Goal: Navigation & Orientation: Find specific page/section

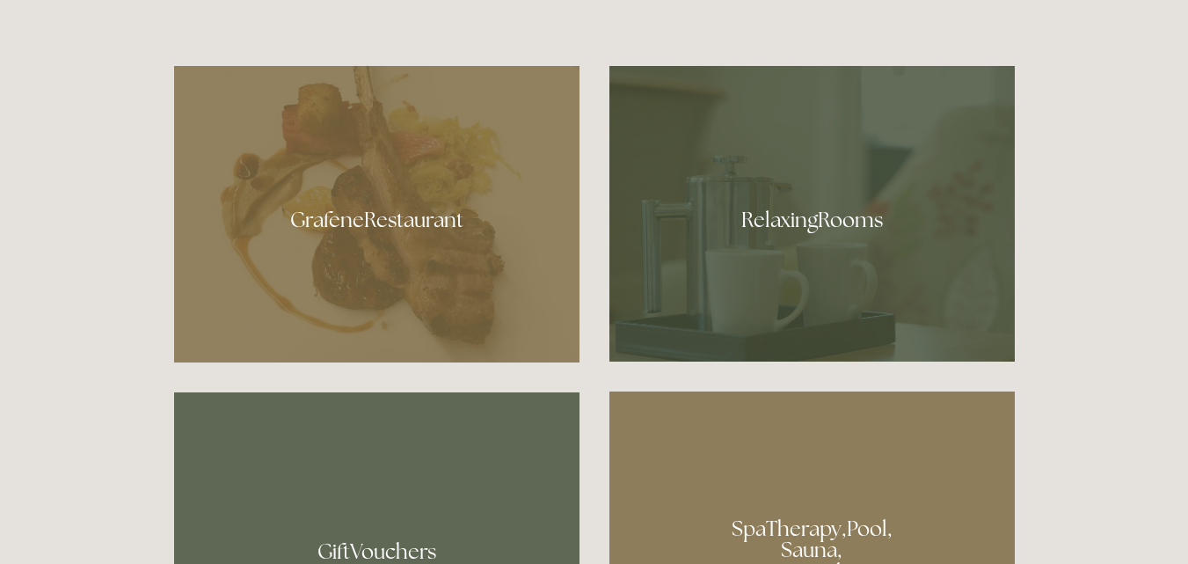
scroll to position [1020, 0]
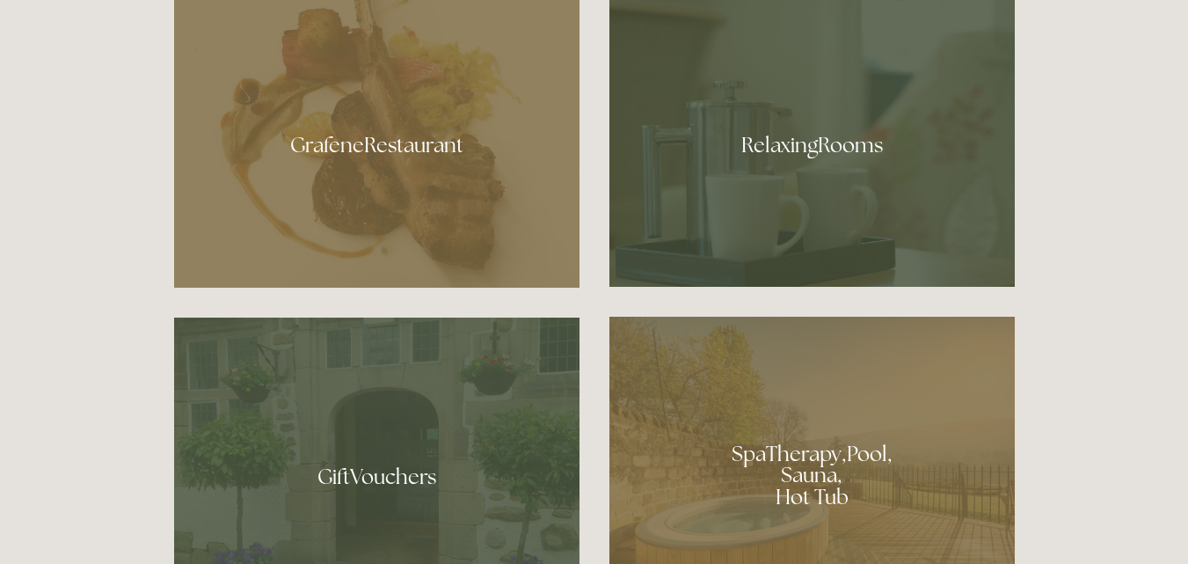
click at [382, 142] on div at bounding box center [376, 139] width 405 height 296
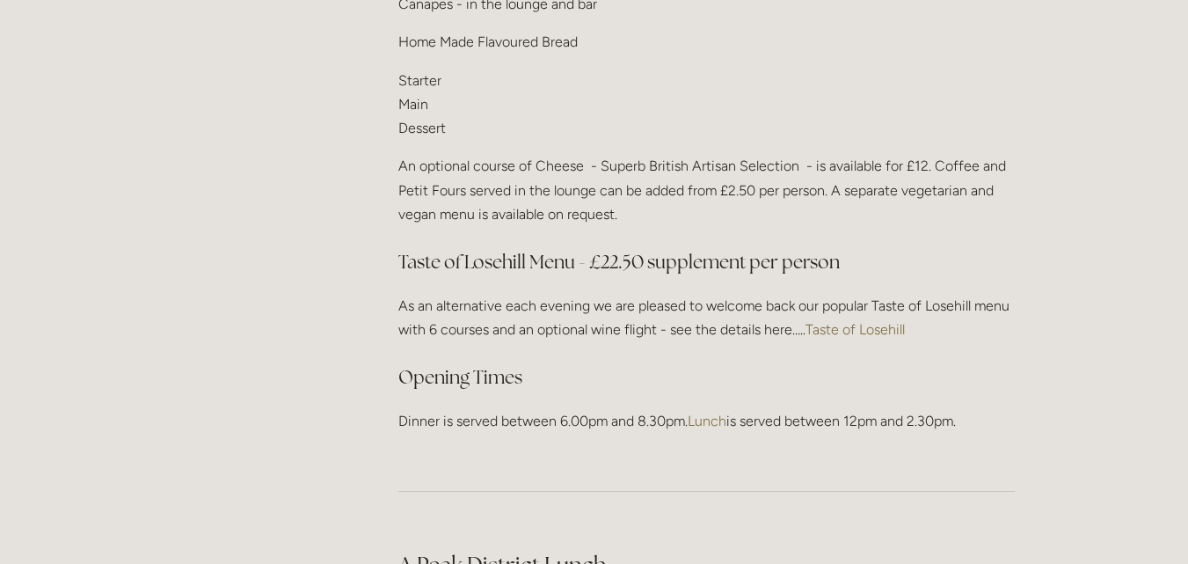
scroll to position [2427, 0]
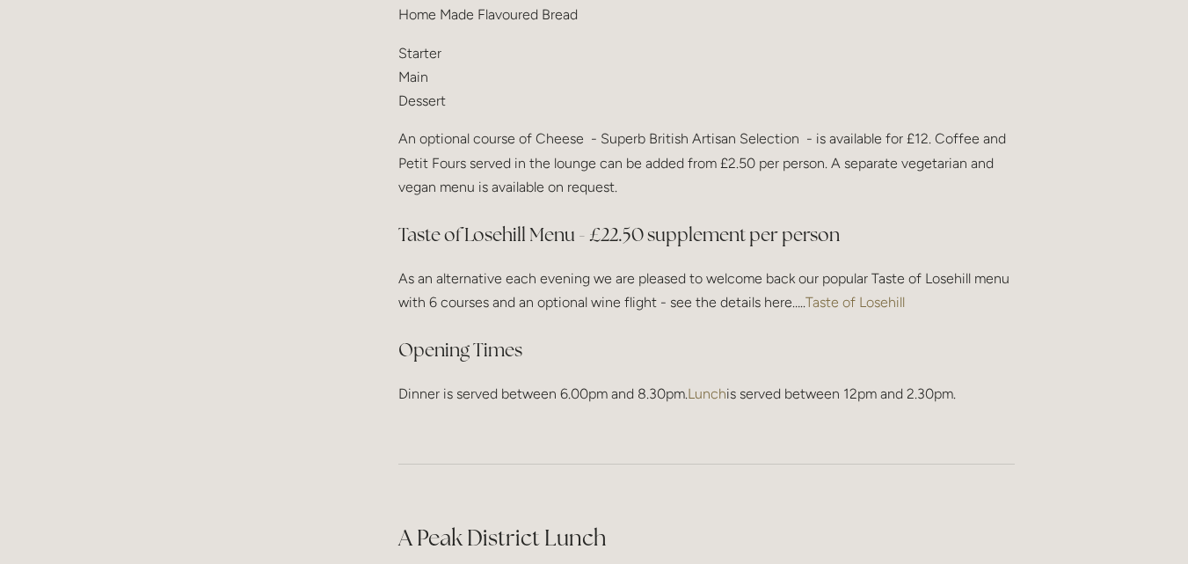
click at [850, 294] on link "Taste of Losehill" at bounding box center [855, 302] width 99 height 17
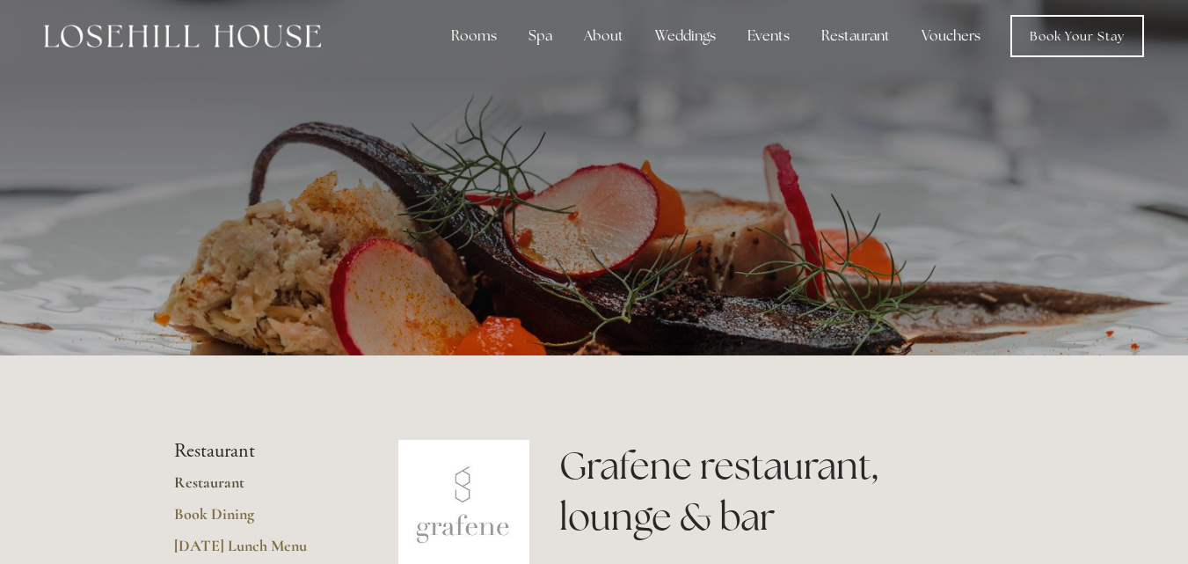
scroll to position [0, 0]
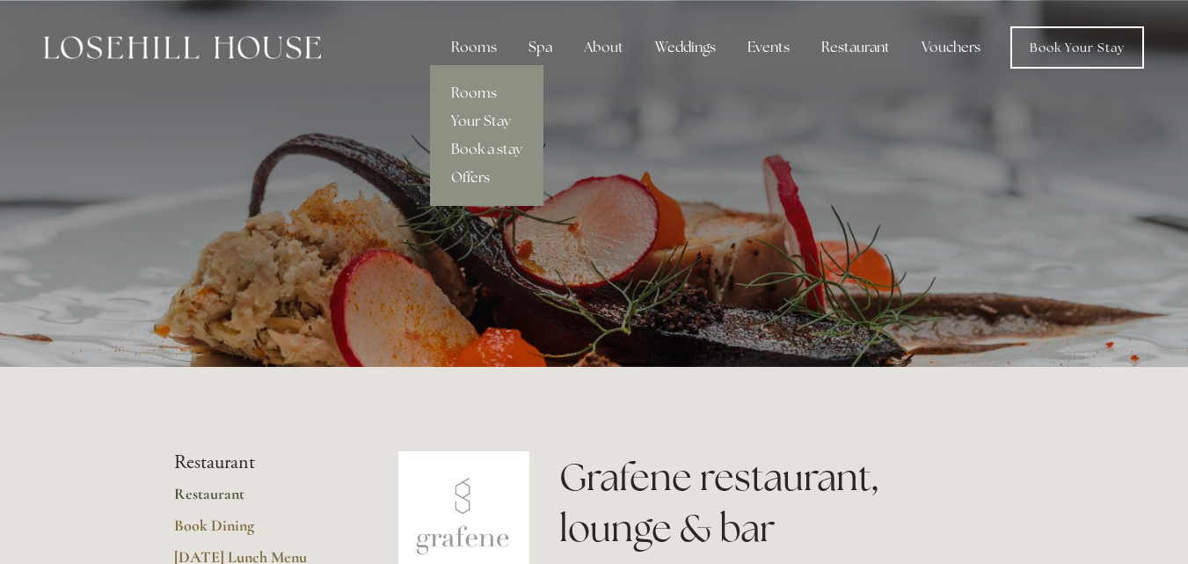
click at [476, 46] on div "Rooms" at bounding box center [474, 47] width 74 height 35
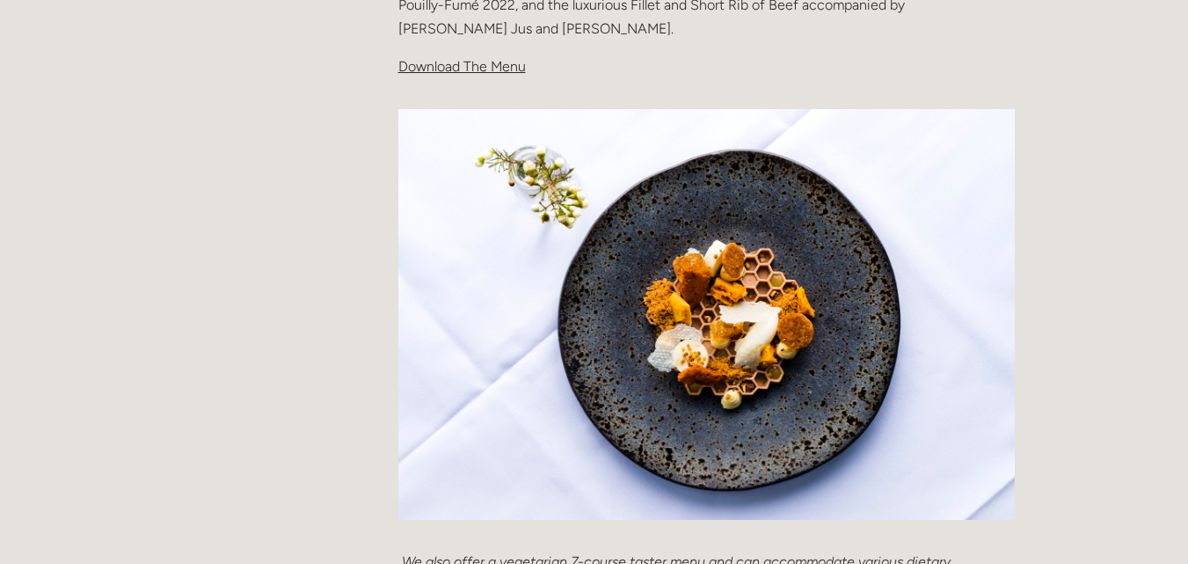
scroll to position [528, 0]
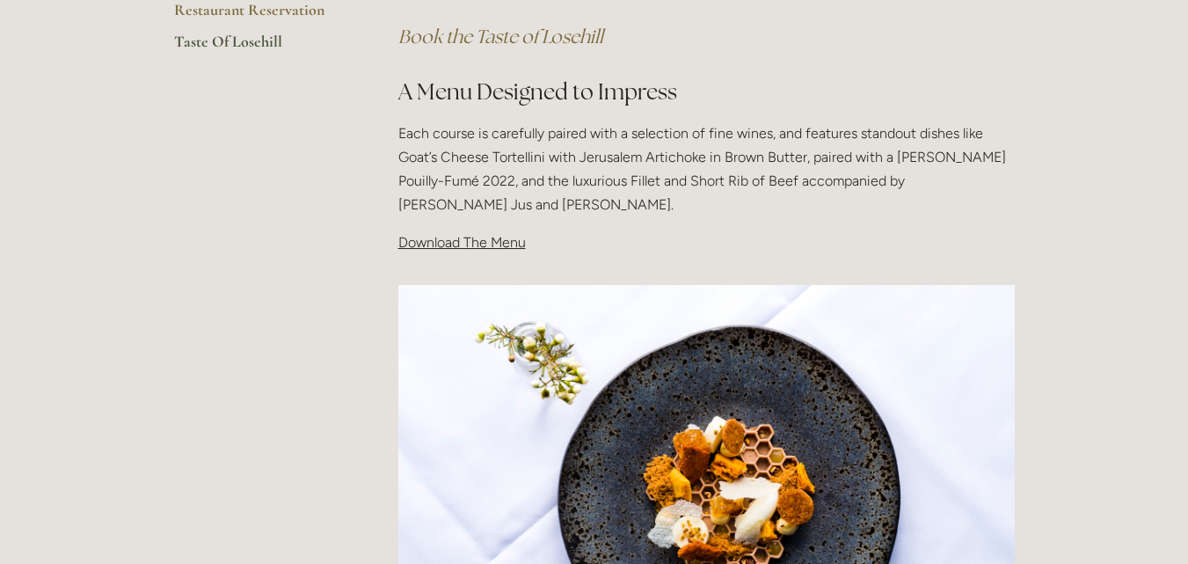
click at [487, 245] on span "Download The Menu" at bounding box center [462, 242] width 128 height 17
click at [449, 239] on span "Download The Menu" at bounding box center [462, 242] width 128 height 17
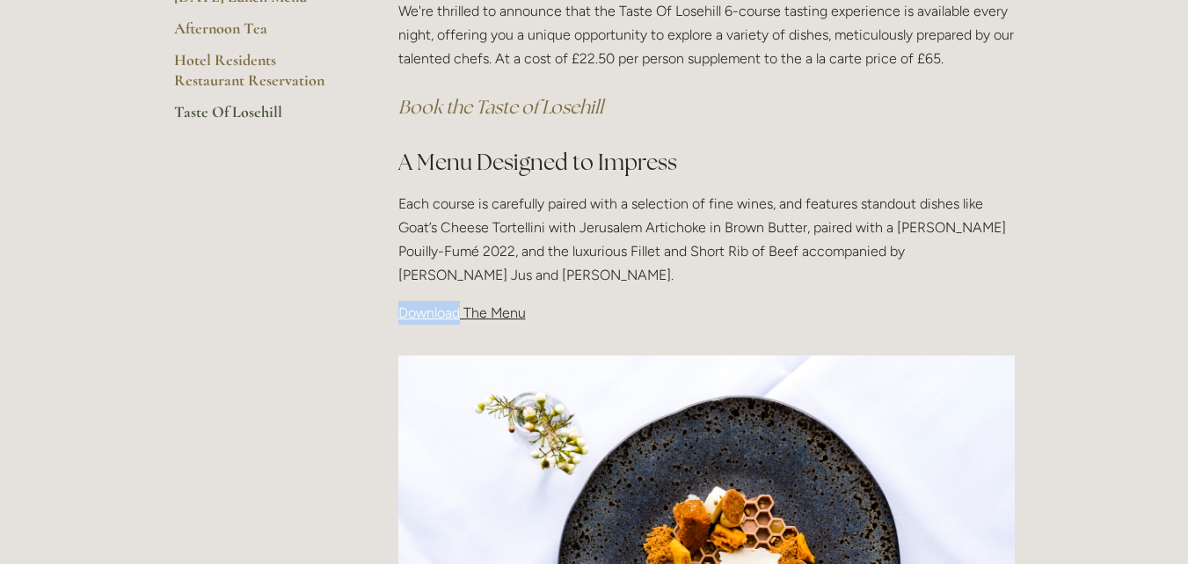
scroll to position [422, 0]
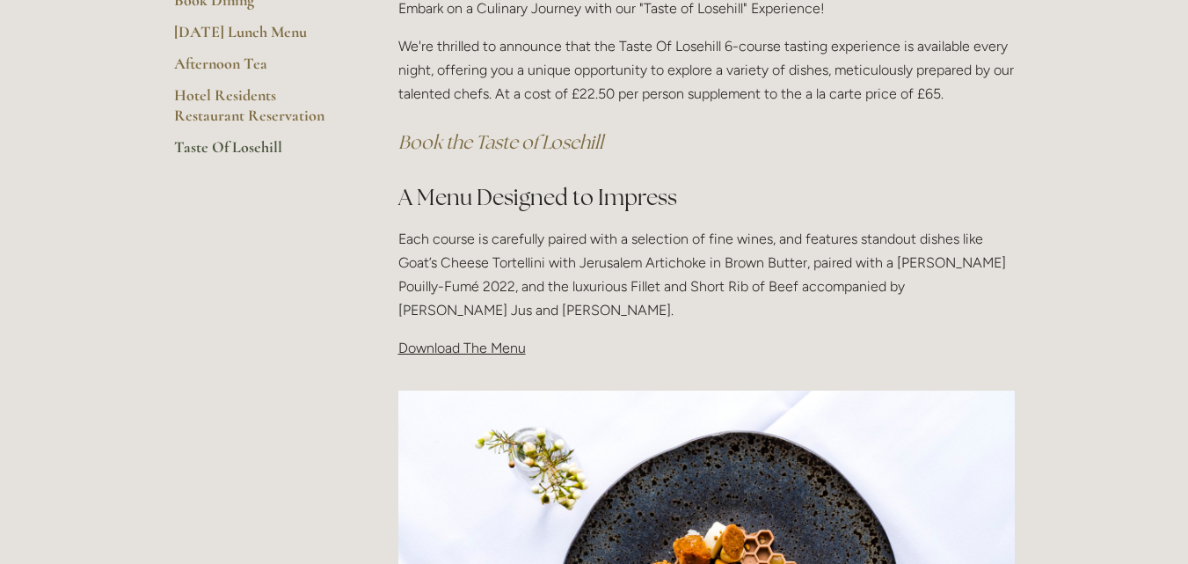
click at [449, 239] on p "Each course is carefully paired with a selection of fine wines, and features st…" at bounding box center [706, 275] width 617 height 96
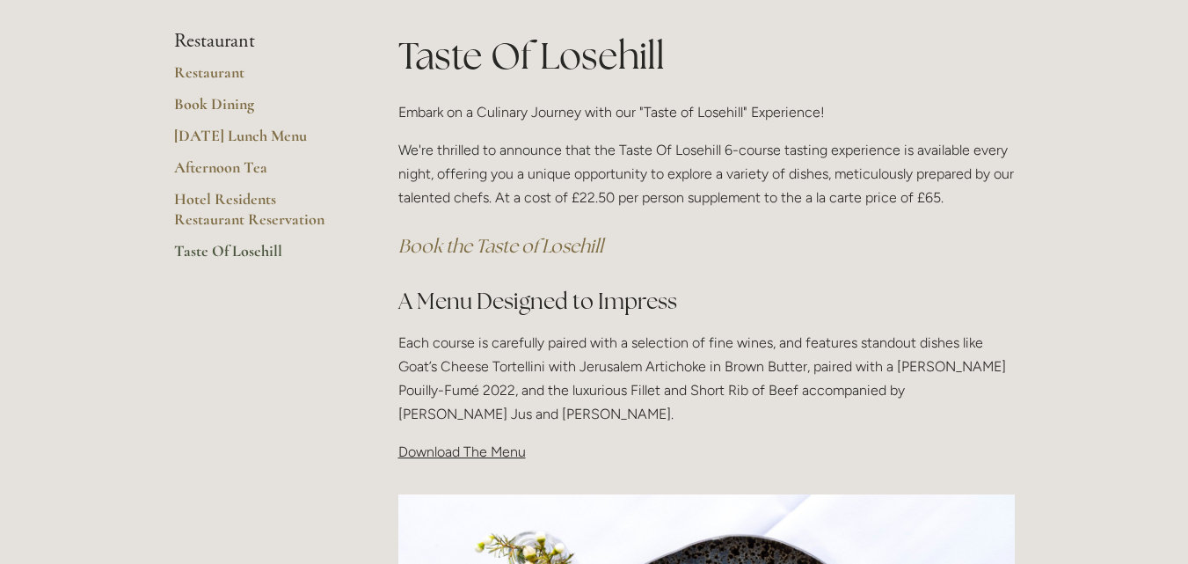
scroll to position [317, 0]
click at [237, 250] on link "Taste Of Losehill" at bounding box center [258, 259] width 168 height 32
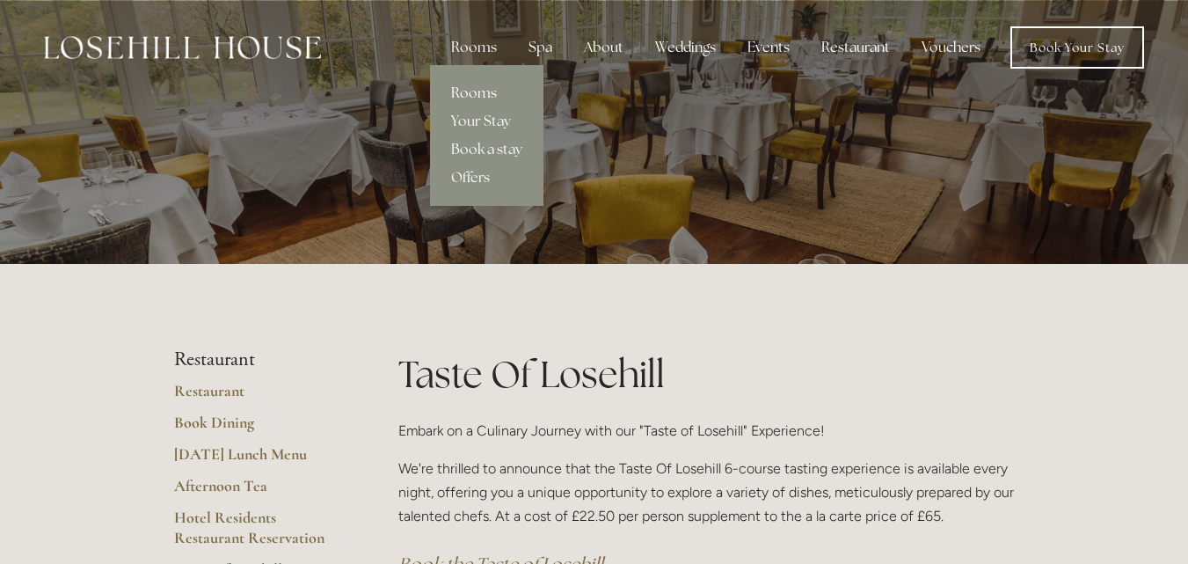
click at [475, 96] on link "Rooms" at bounding box center [486, 93] width 113 height 28
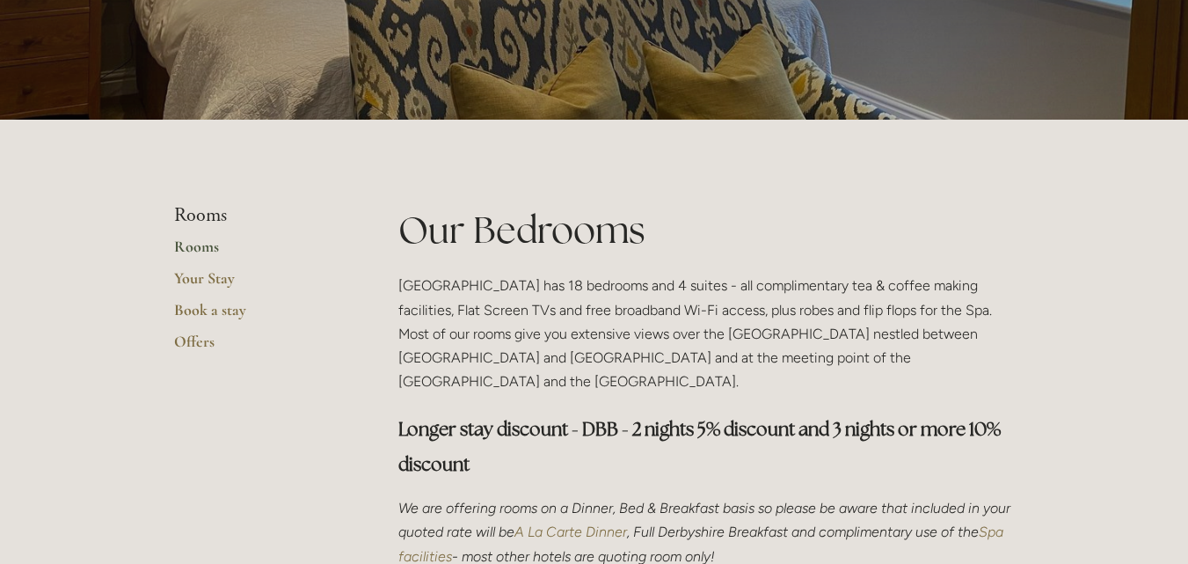
scroll to position [35, 0]
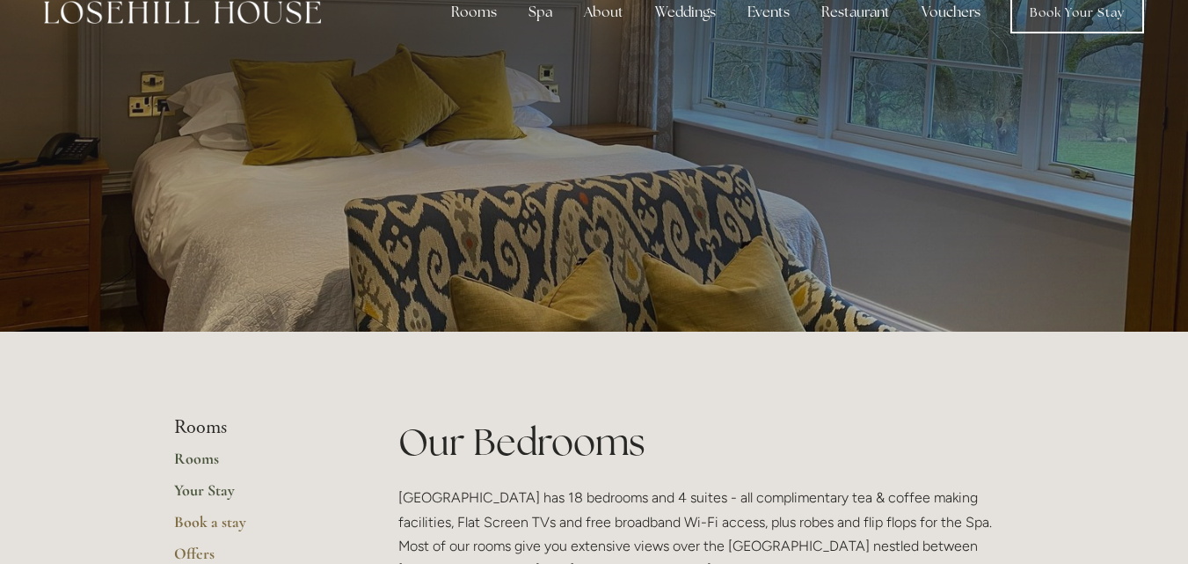
click at [190, 490] on link "Your Stay" at bounding box center [258, 496] width 168 height 32
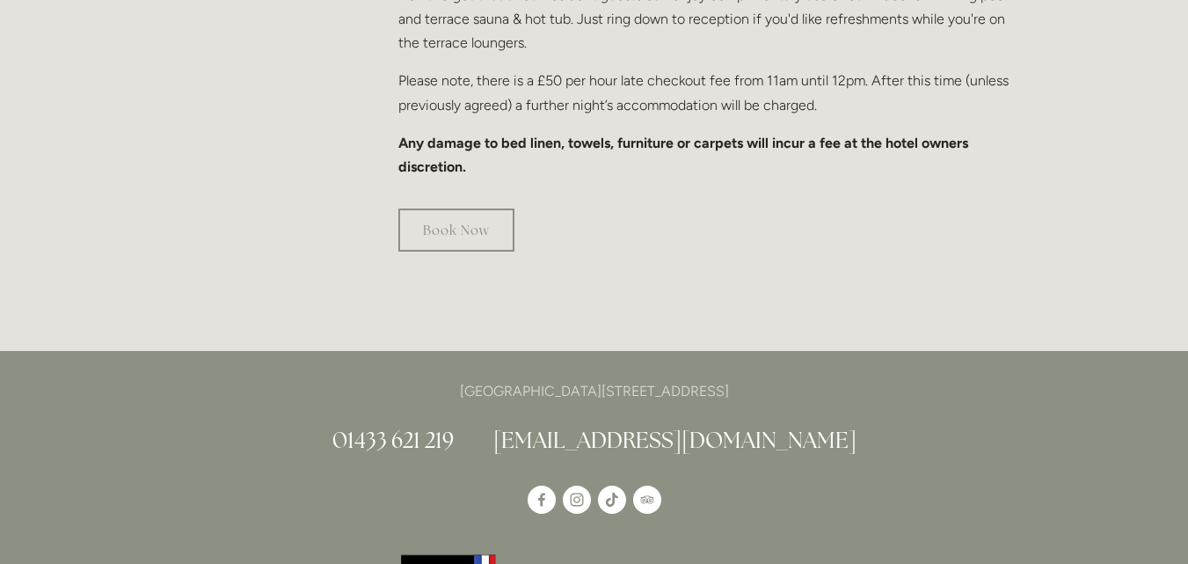
scroll to position [1337, 0]
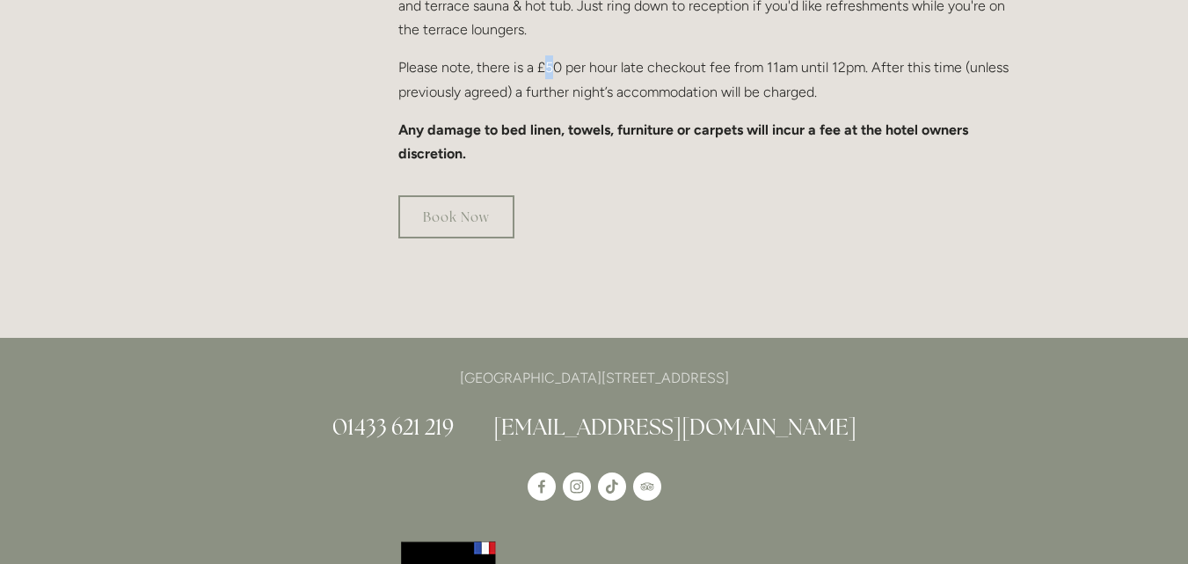
drag, startPoint x: 544, startPoint y: 45, endPoint x: 556, endPoint y: 42, distance: 11.7
click at [556, 55] on p "Please note, there is a £50 per hour late checkout fee from 11am until 12pm. Af…" at bounding box center [706, 78] width 617 height 47
click at [568, 55] on p "Please note, there is a £50 per hour late checkout fee from 11am until 12pm. Af…" at bounding box center [706, 78] width 617 height 47
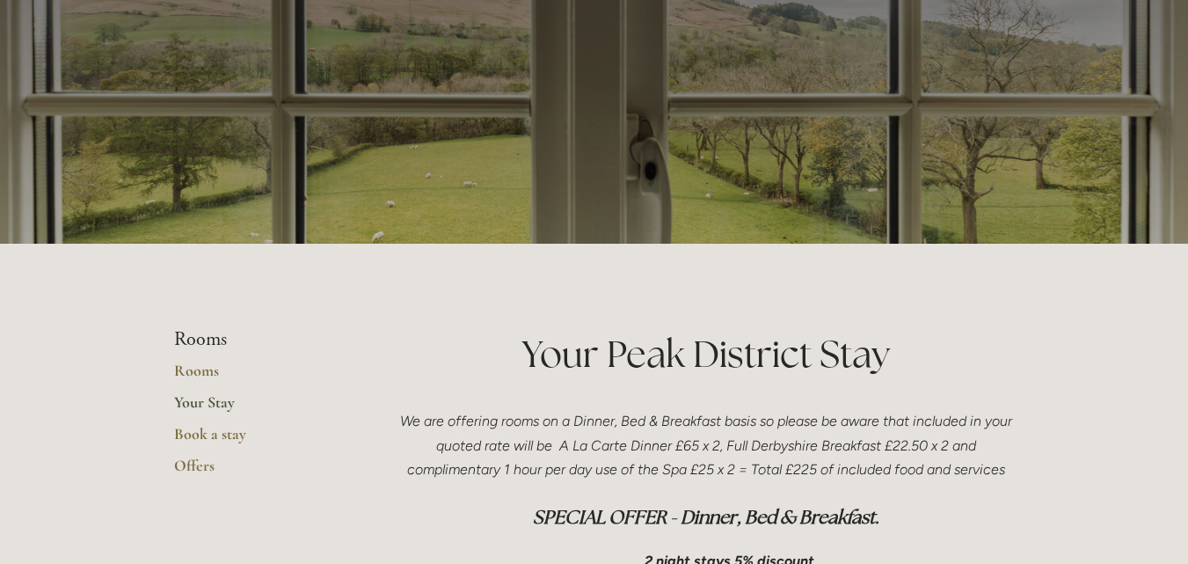
scroll to position [74, 0]
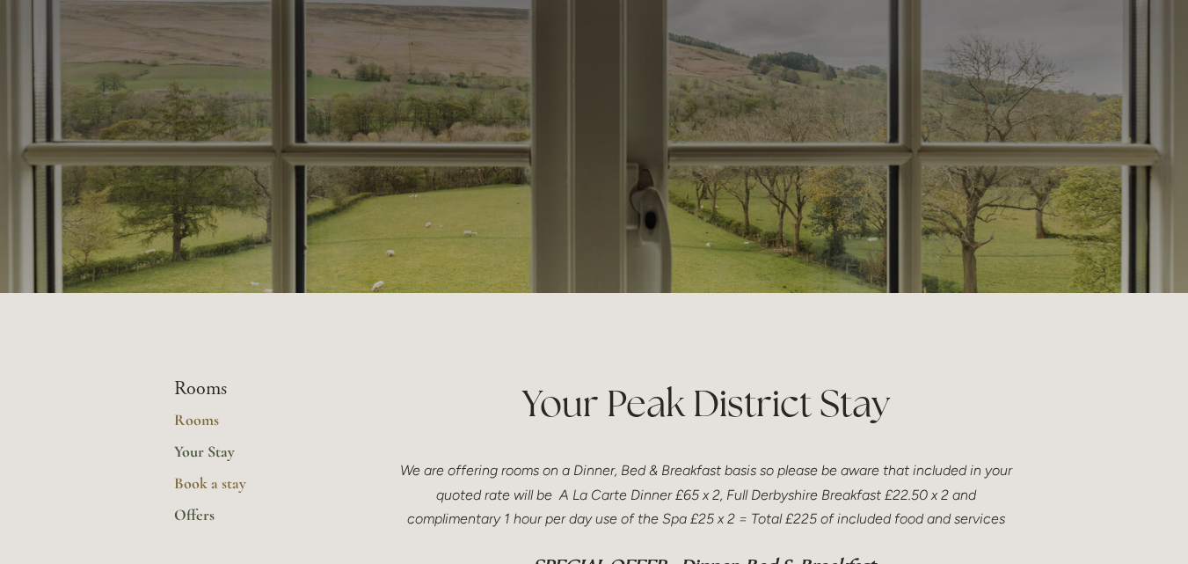
click at [188, 518] on link "Offers" at bounding box center [258, 521] width 168 height 32
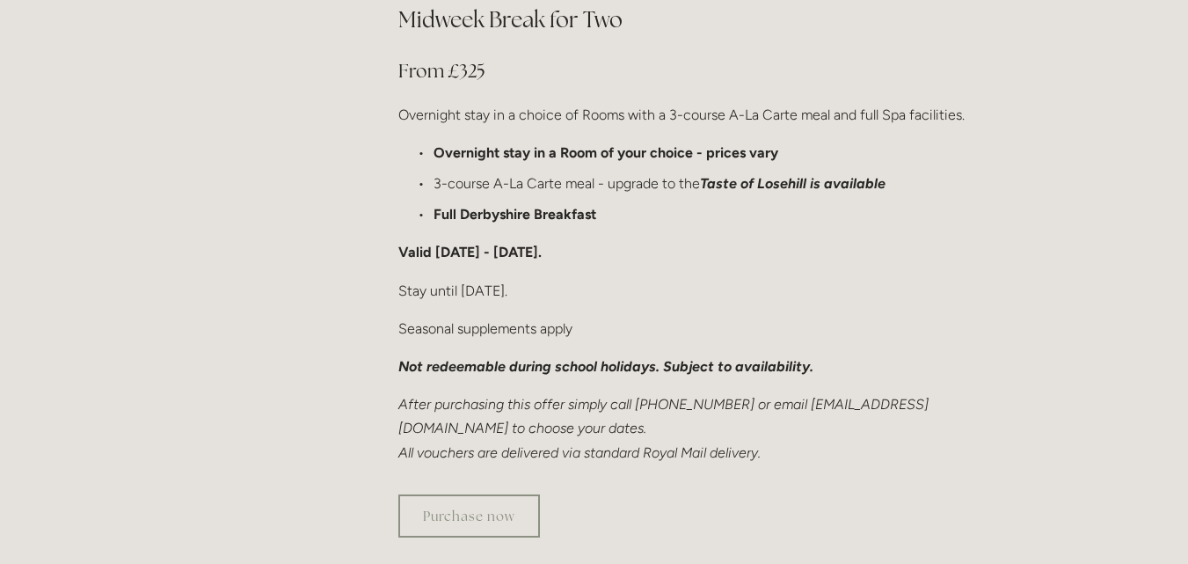
scroll to position [1196, 0]
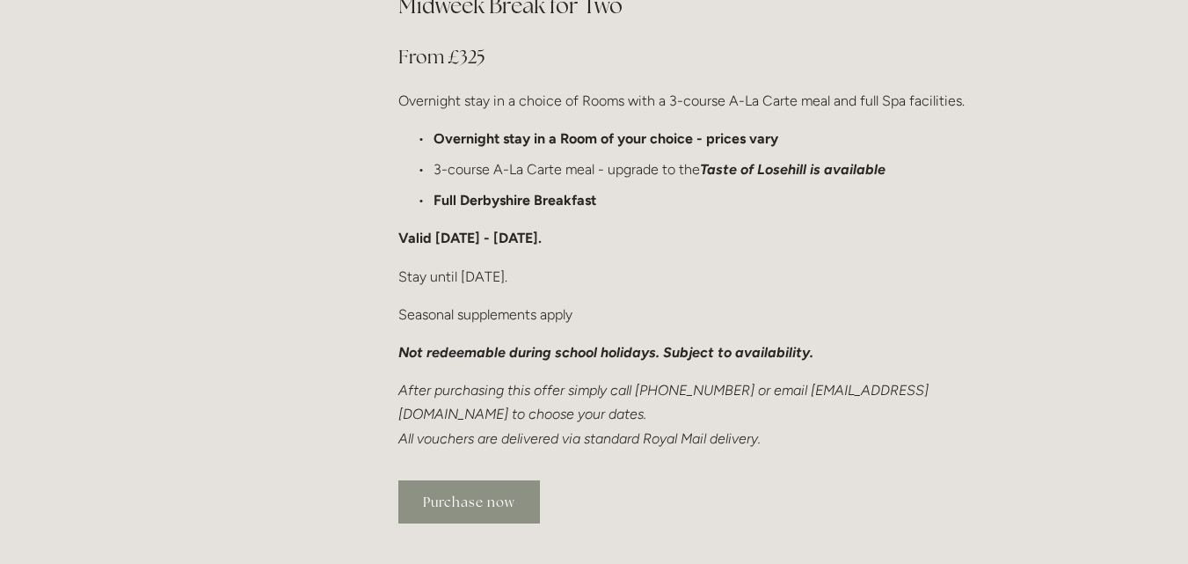
click at [479, 480] on link "Purchase now" at bounding box center [469, 501] width 142 height 43
click at [626, 247] on div "Midweek Break for Two From £325 Overnight stay in a choice of Rooms with a 3-co…" at bounding box center [706, 220] width 617 height 460
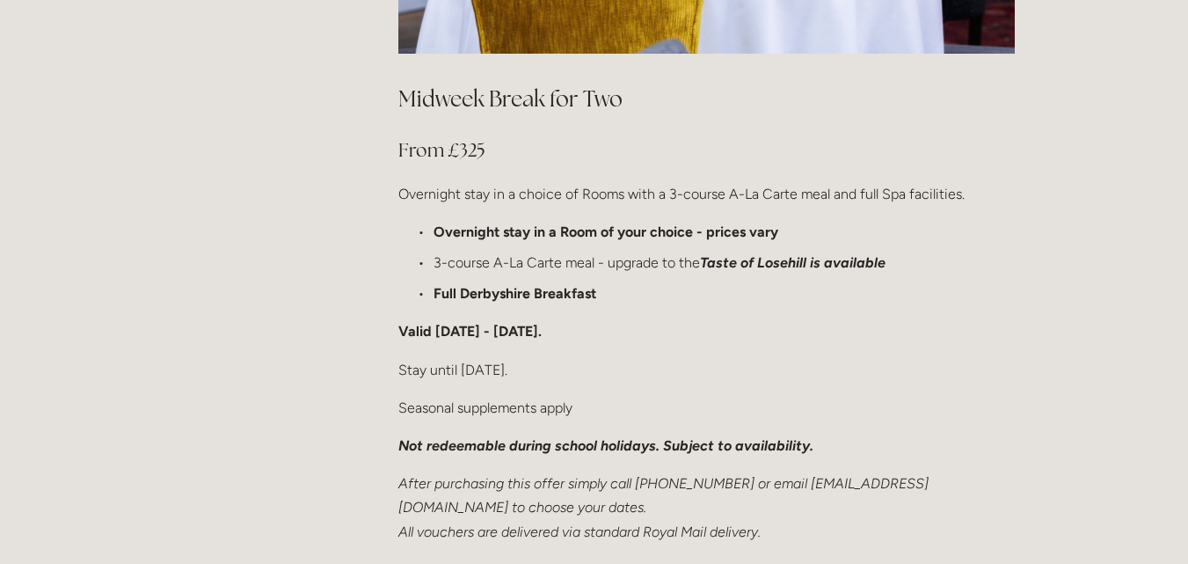
scroll to position [1126, 0]
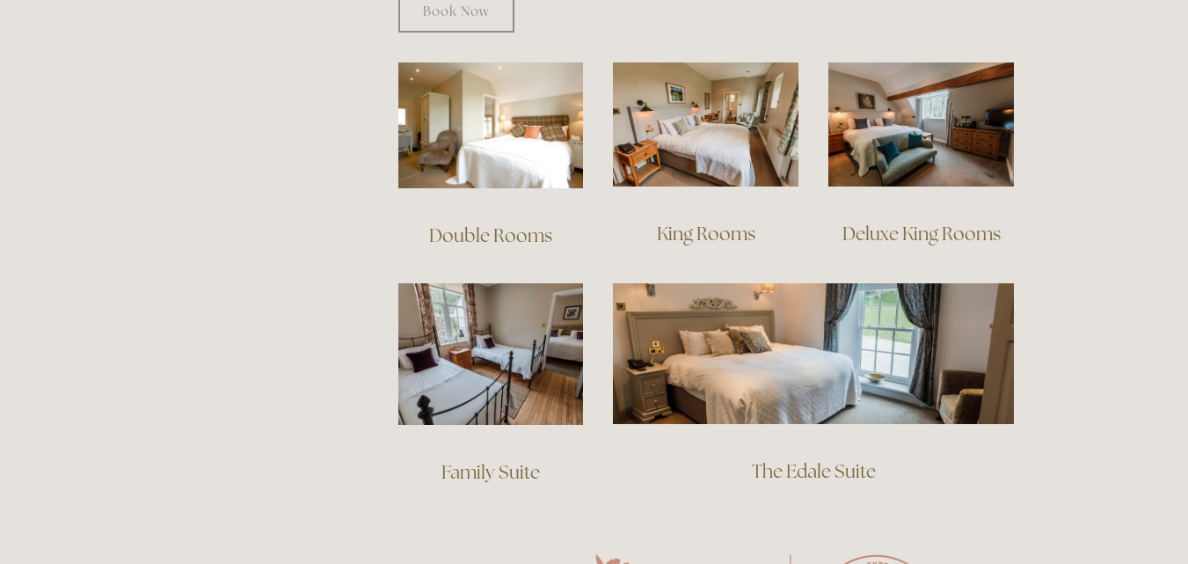
scroll to position [1231, 0]
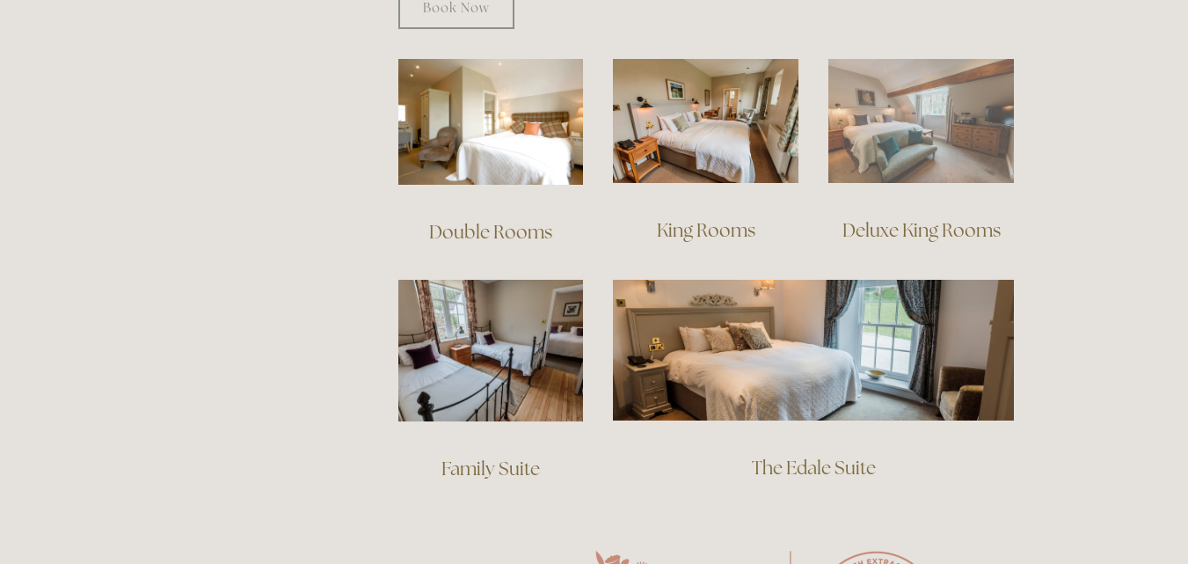
click at [898, 119] on img at bounding box center [921, 121] width 186 height 124
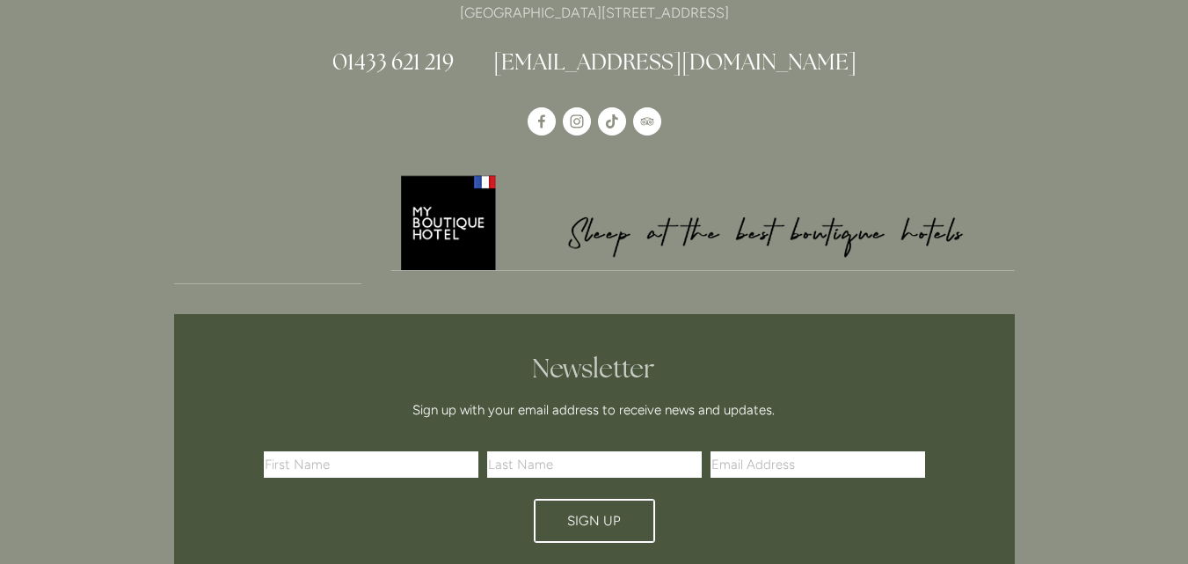
scroll to position [2813, 0]
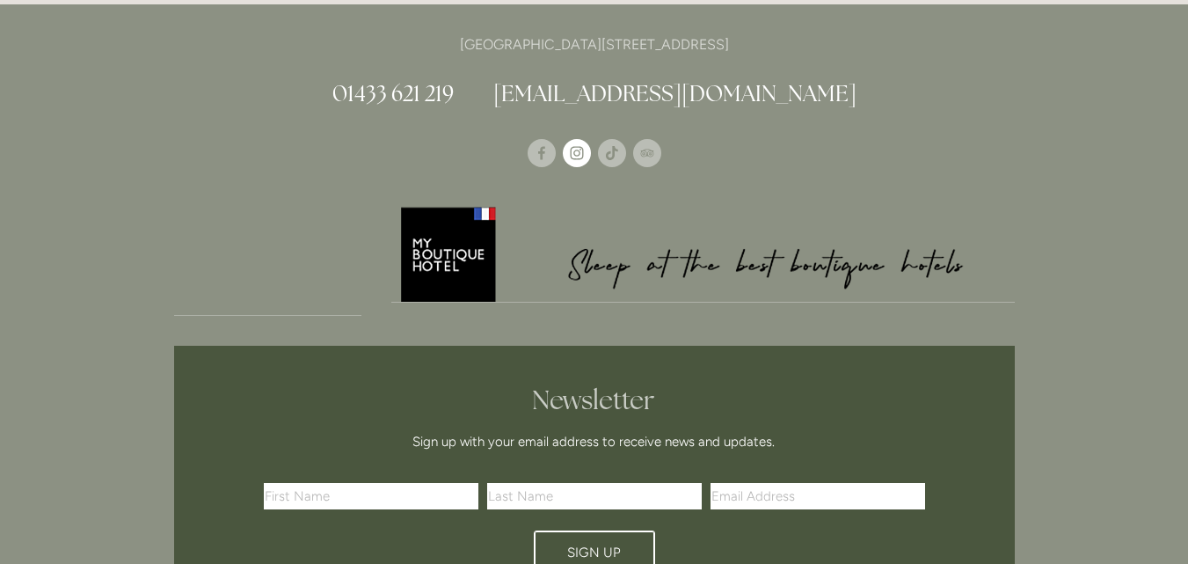
click at [578, 139] on use "Instagram" at bounding box center [577, 153] width 28 height 28
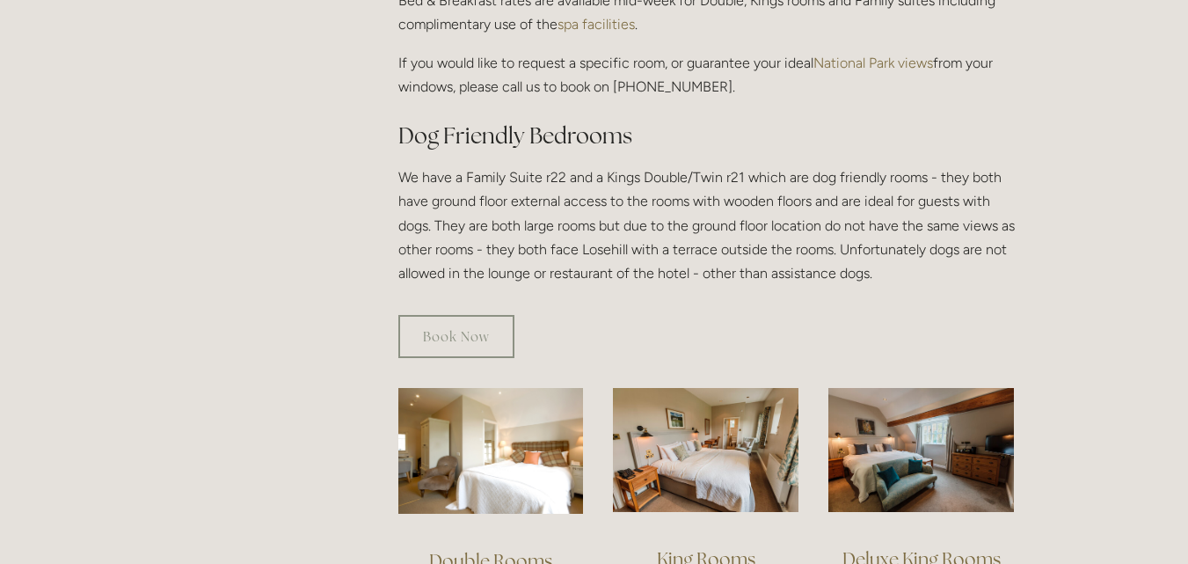
scroll to position [0, 0]
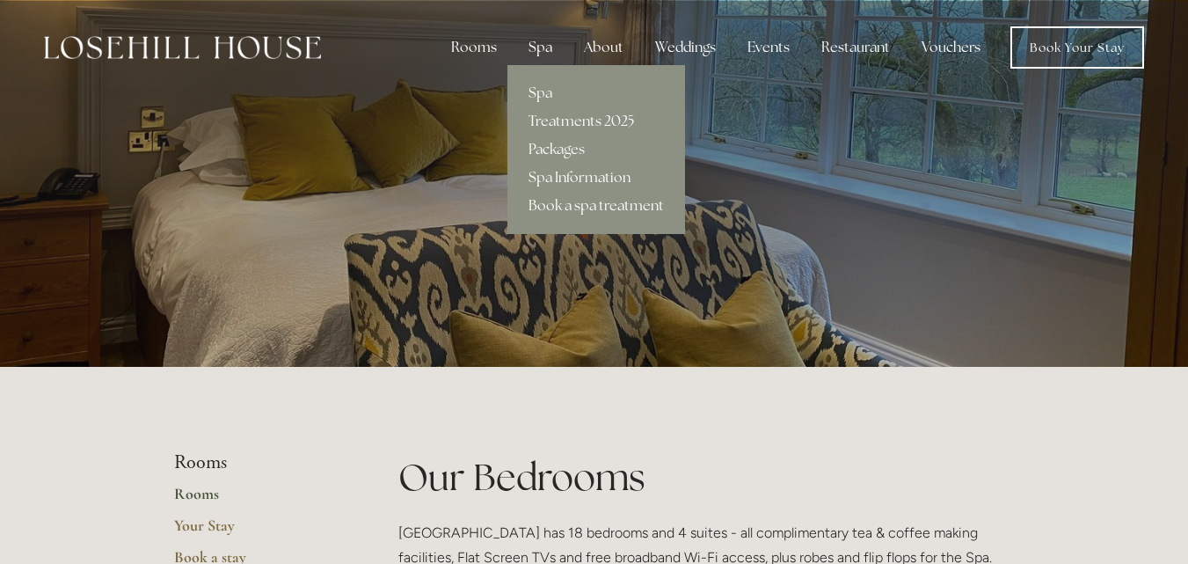
click at [539, 48] on div "Spa" at bounding box center [541, 47] width 52 height 35
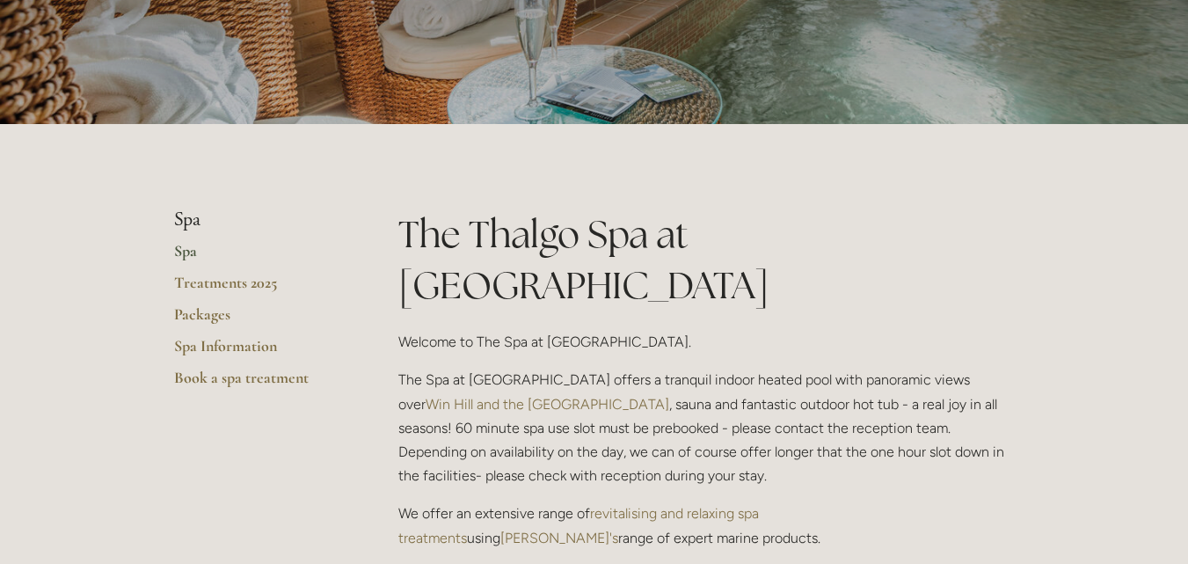
scroll to position [281, 0]
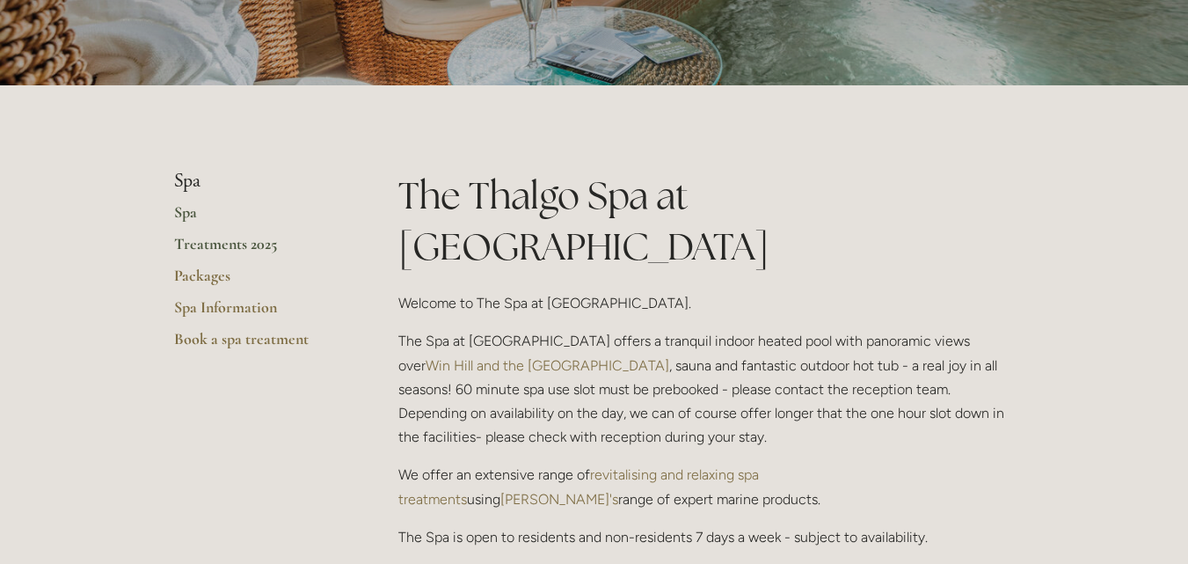
click at [197, 246] on link "Treatments 2025" at bounding box center [258, 250] width 168 height 32
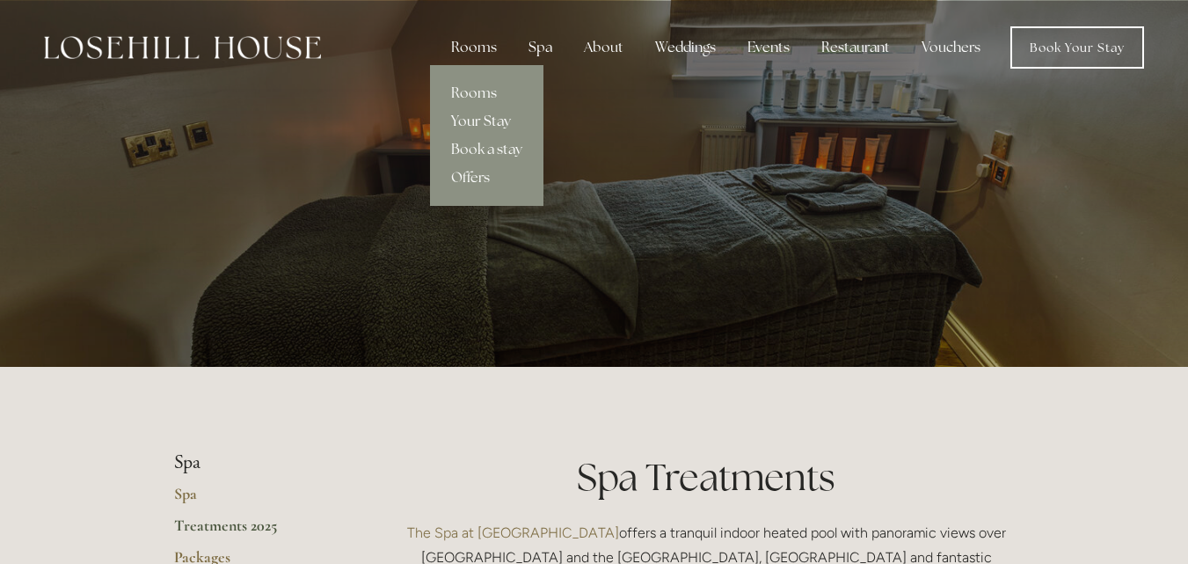
click at [487, 119] on link "Your Stay" at bounding box center [486, 121] width 113 height 28
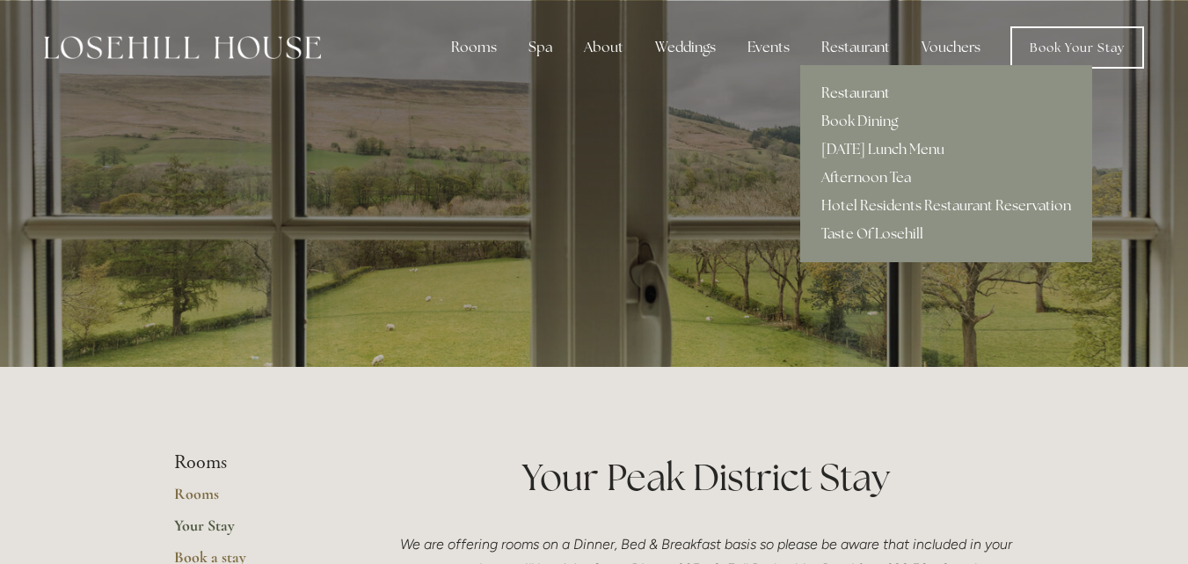
click at [841, 91] on link "Restaurant" at bounding box center [946, 93] width 292 height 28
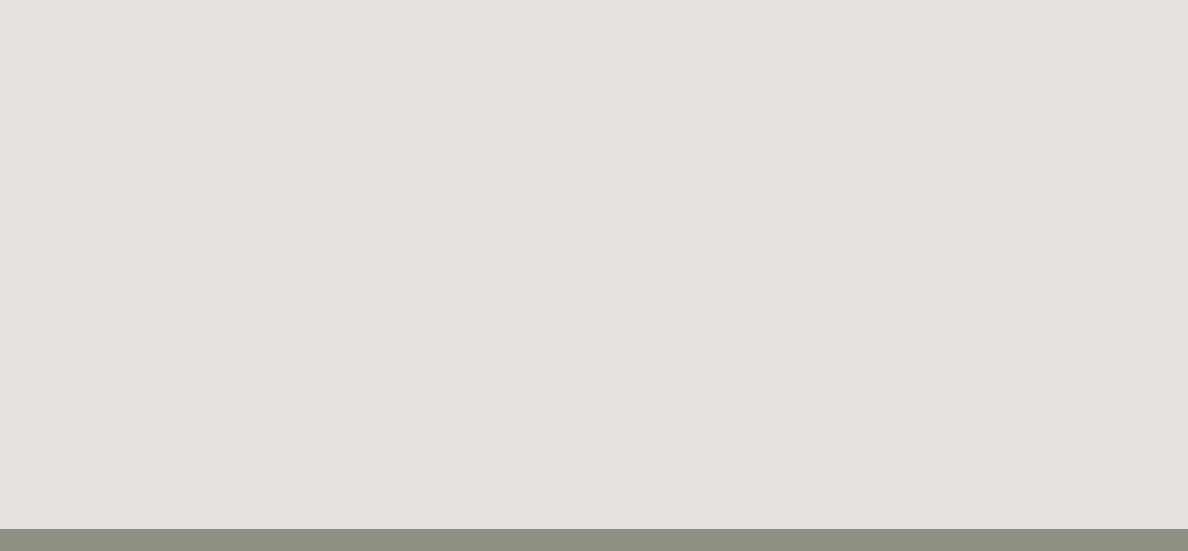
scroll to position [2500, 0]
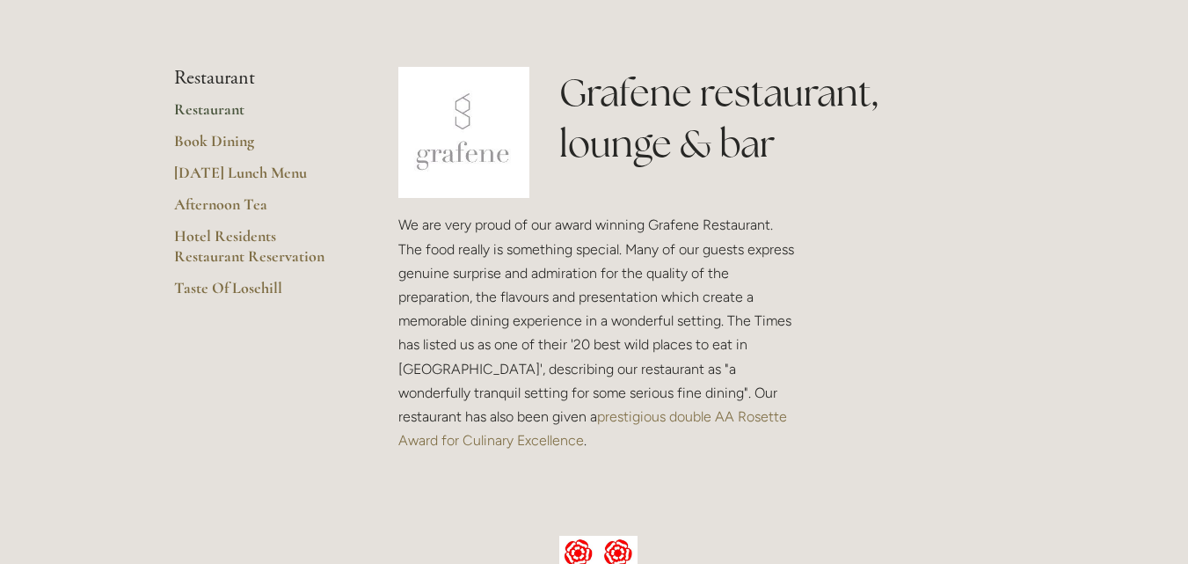
scroll to position [395, 0]
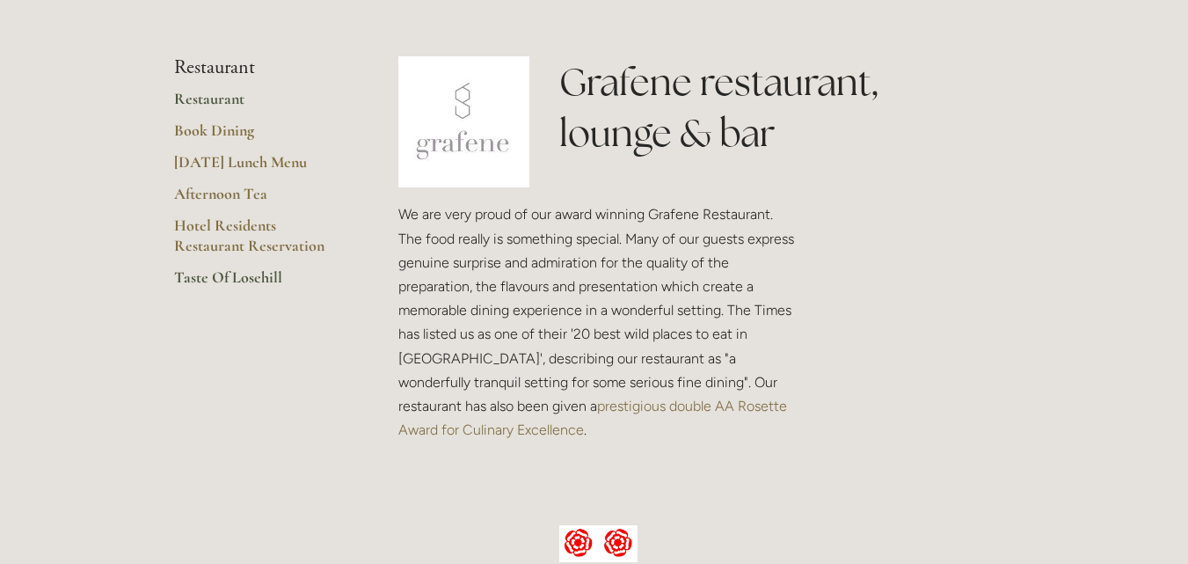
click at [252, 279] on link "Taste Of Losehill" at bounding box center [258, 283] width 168 height 32
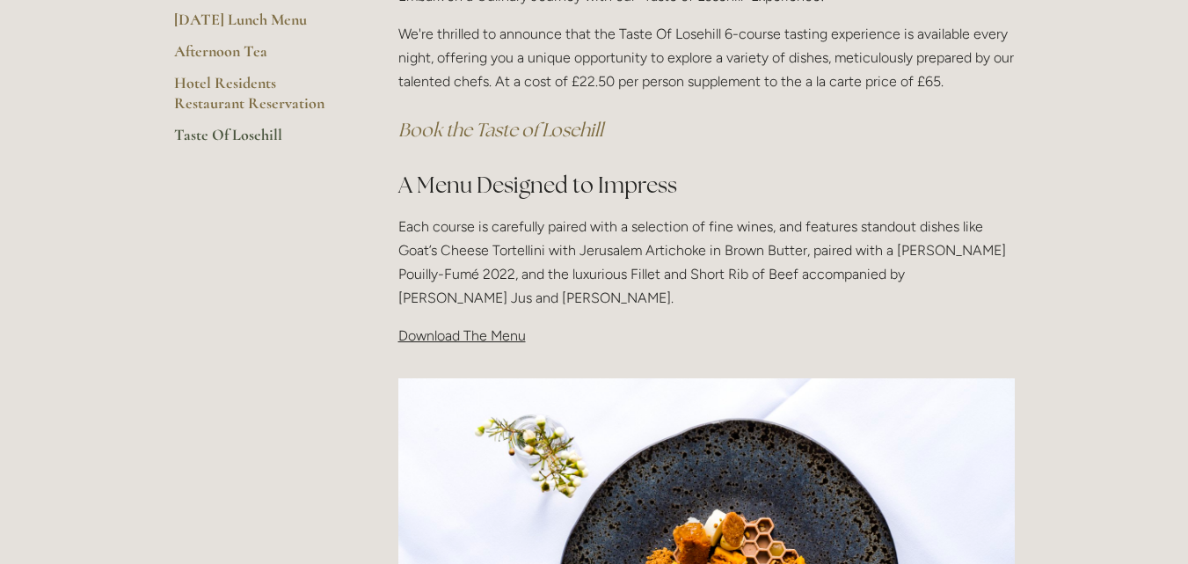
scroll to position [448, 0]
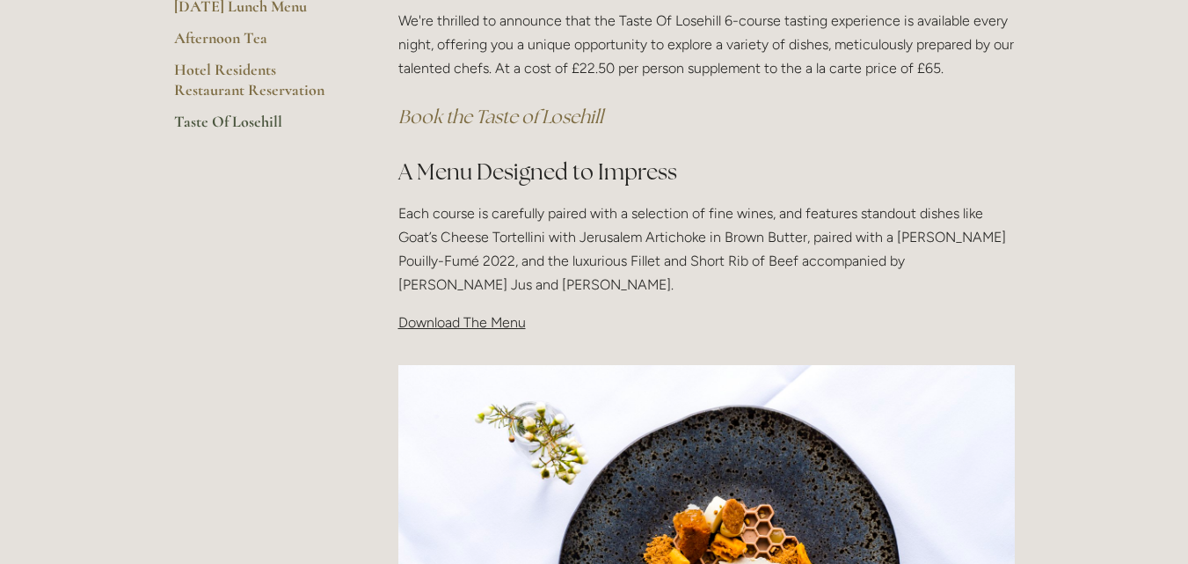
click at [461, 331] on span "Download The Menu" at bounding box center [462, 322] width 128 height 17
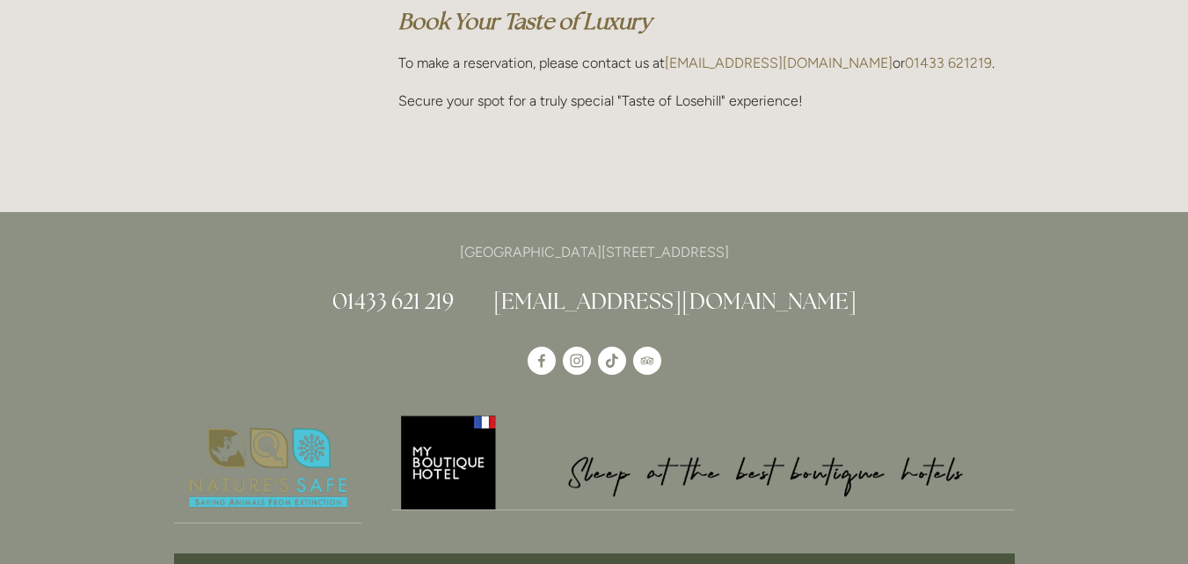
scroll to position [1249, 0]
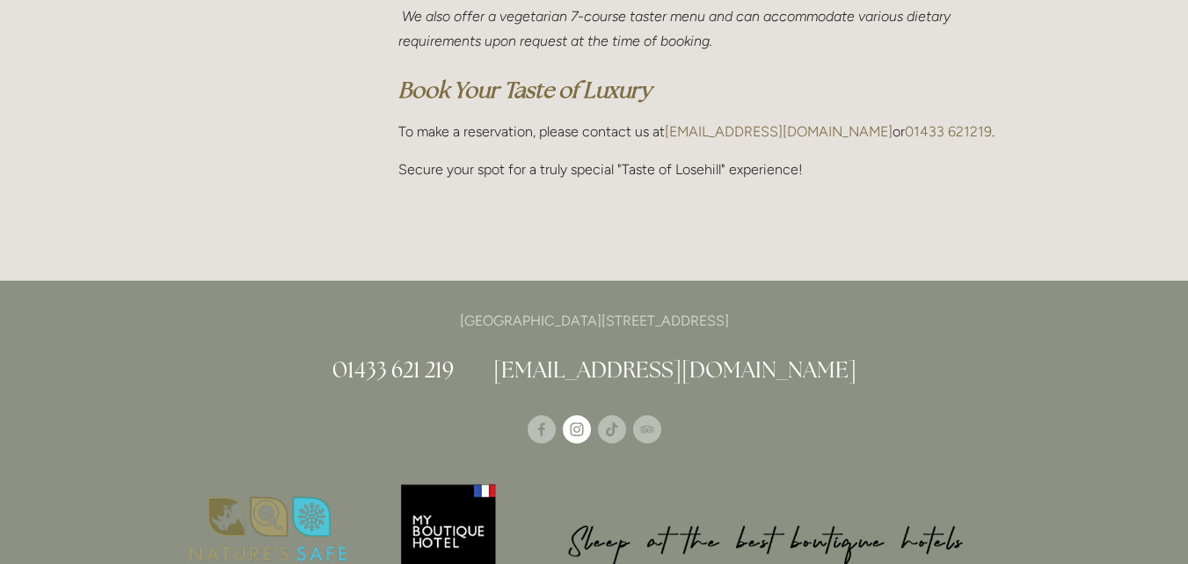
click at [567, 427] on use "Instagram" at bounding box center [577, 429] width 28 height 28
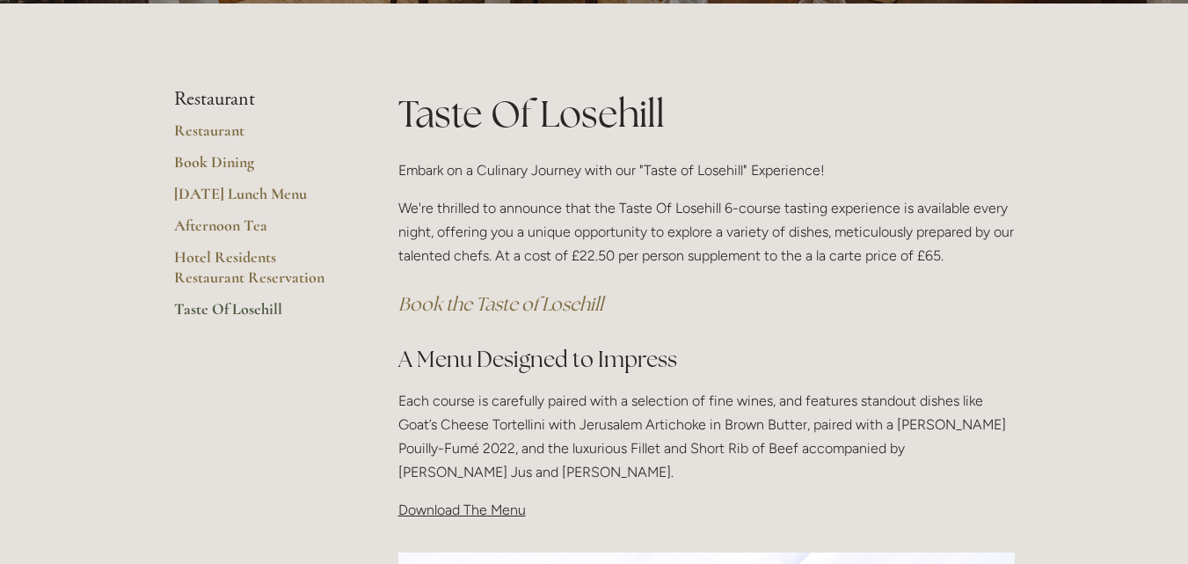
scroll to position [209, 0]
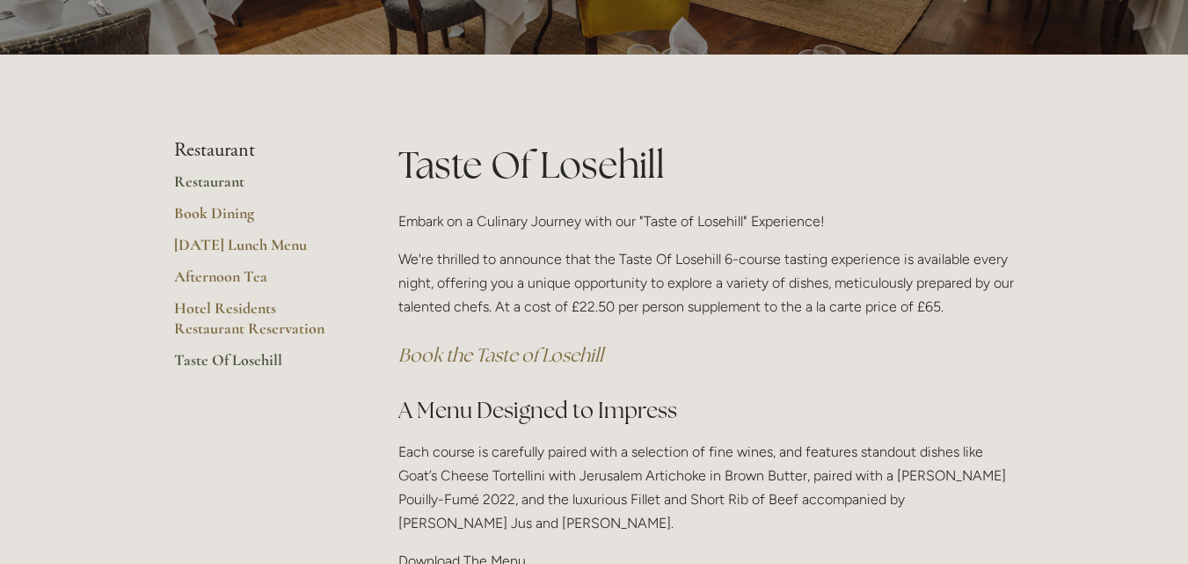
click at [206, 184] on link "Restaurant" at bounding box center [258, 188] width 168 height 32
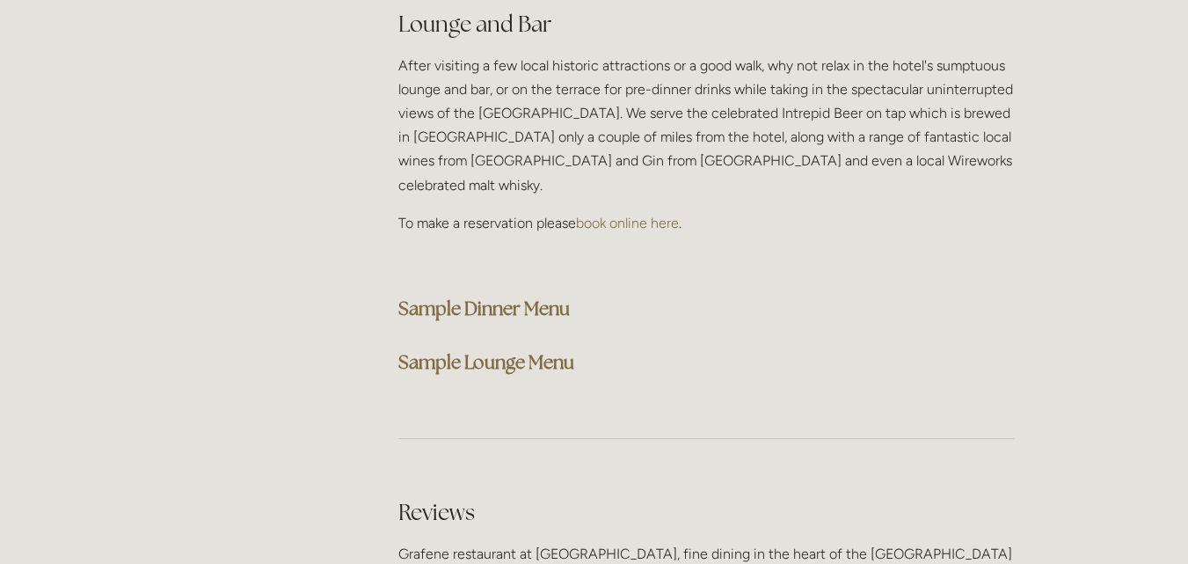
scroll to position [4579, 0]
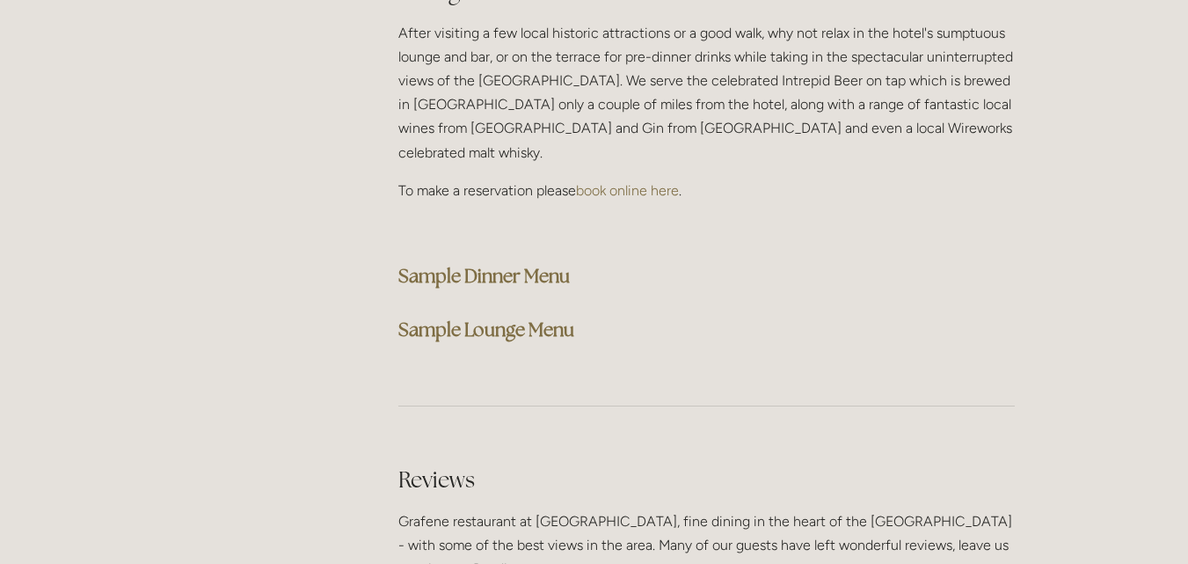
click at [519, 264] on strong "Sample Dinner Menu" at bounding box center [484, 276] width 172 height 24
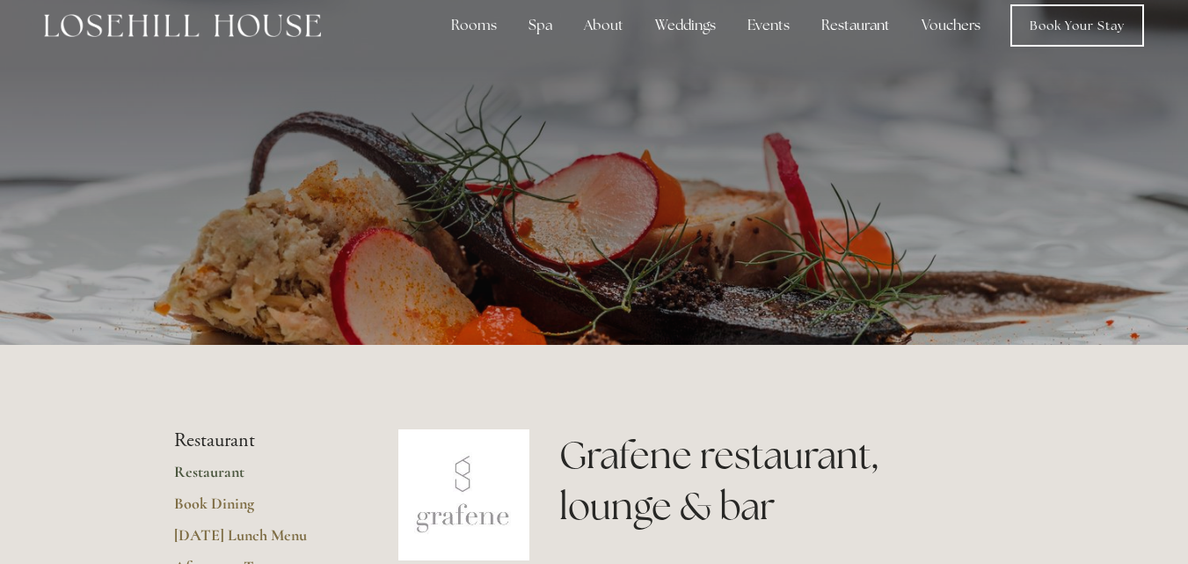
scroll to position [0, 0]
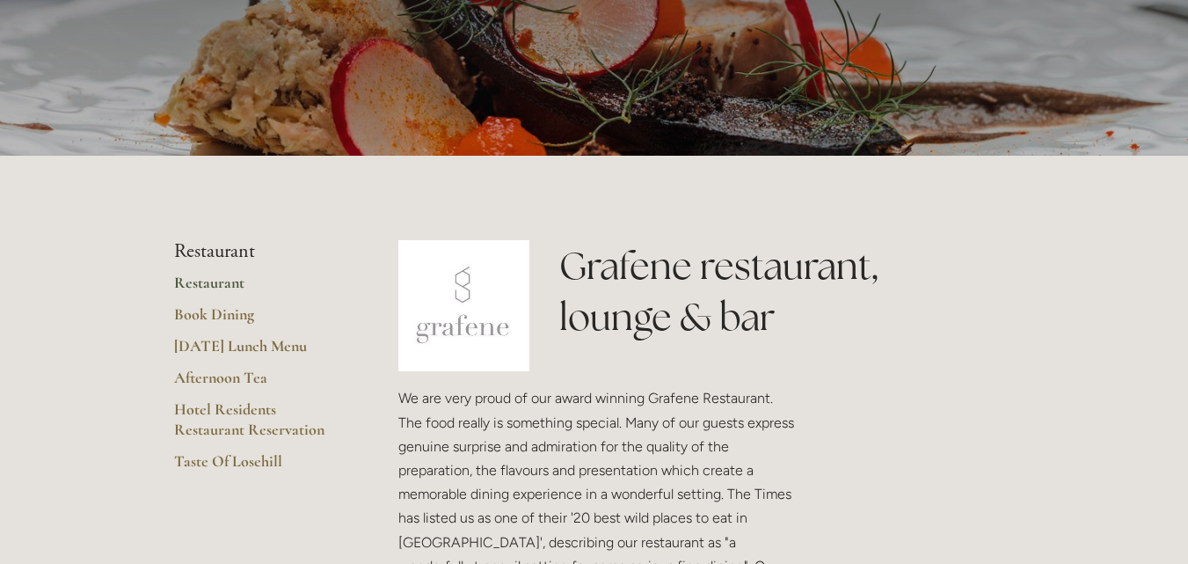
scroll to position [246, 0]
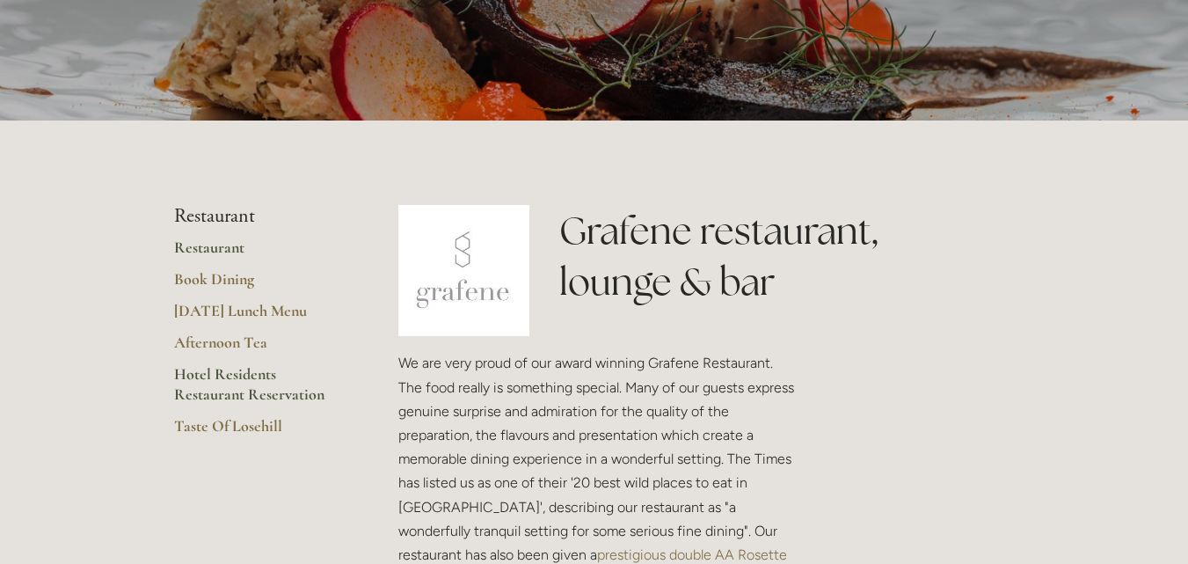
click at [188, 385] on link "Hotel Residents Restaurant Reservation" at bounding box center [258, 390] width 168 height 52
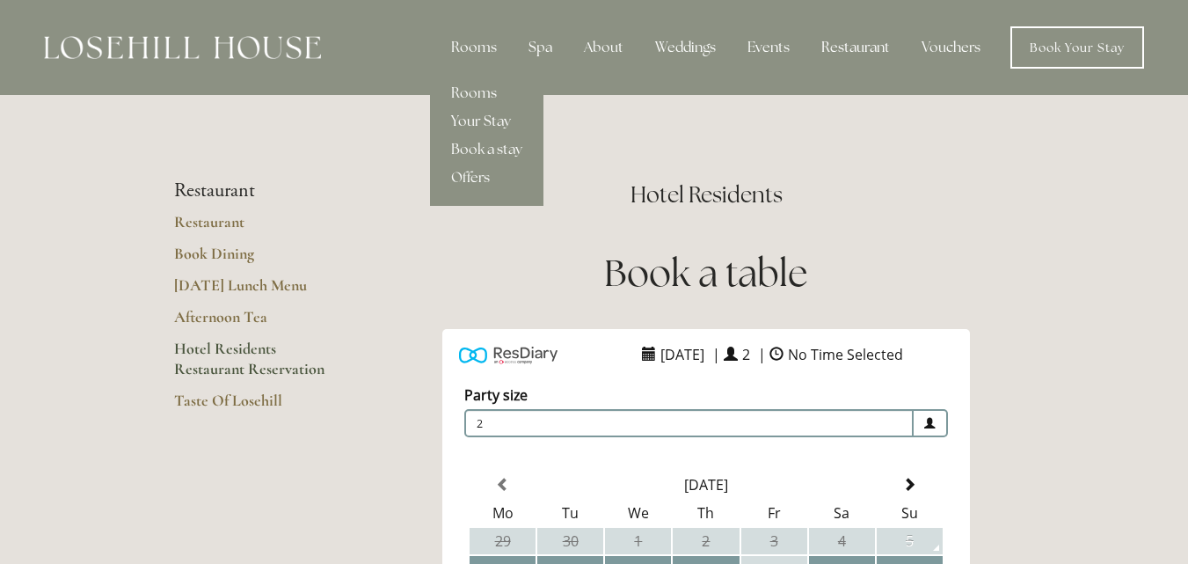
click at [486, 126] on link "Your Stay" at bounding box center [486, 121] width 113 height 28
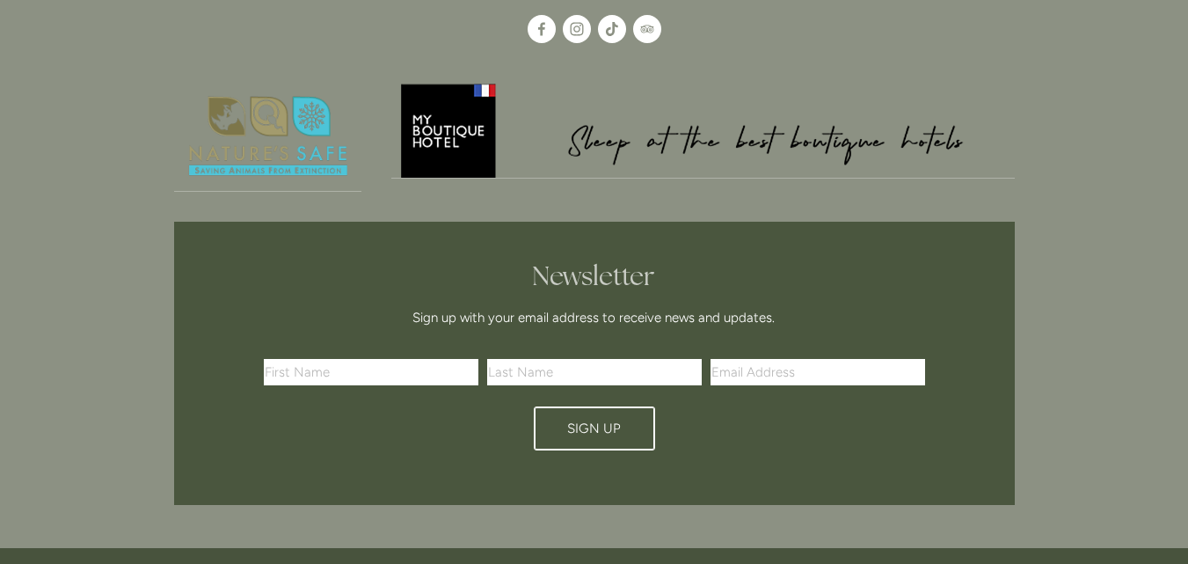
scroll to position [1829, 0]
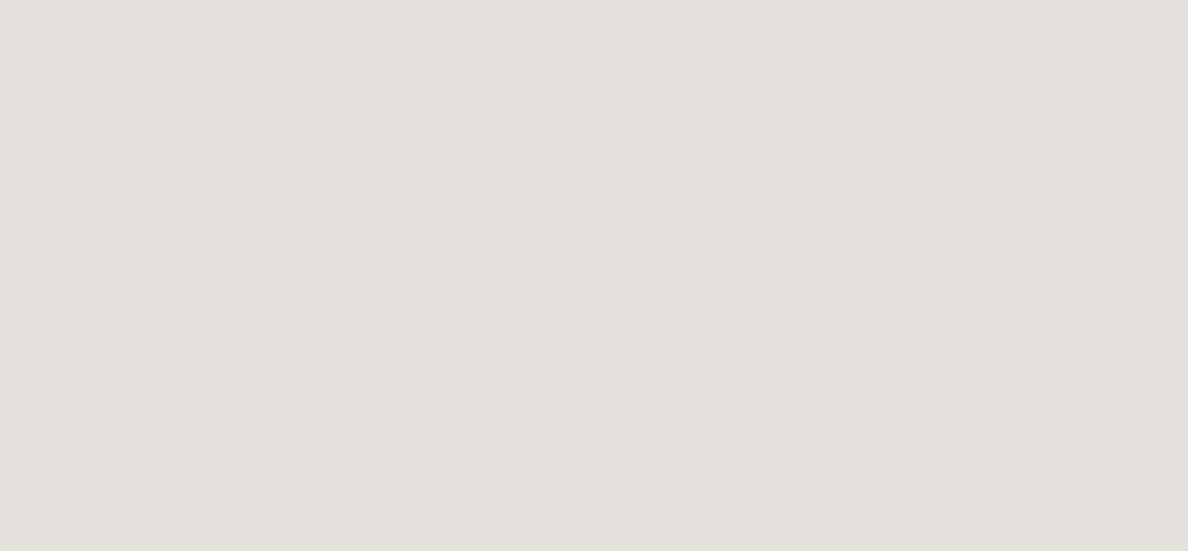
scroll to position [2383, 0]
